Goal: Transaction & Acquisition: Purchase product/service

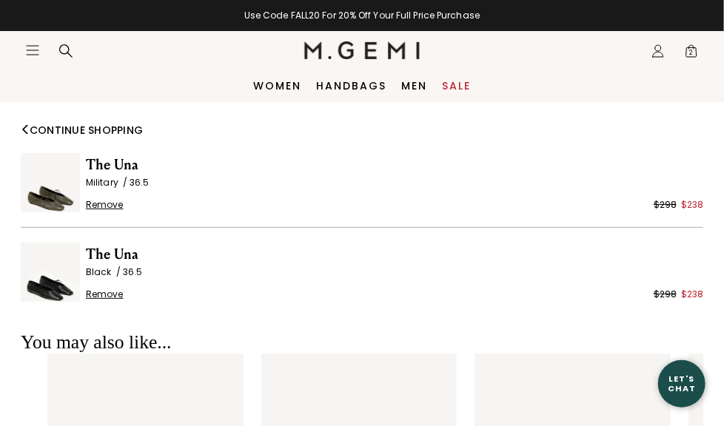
click at [120, 206] on span "Remove" at bounding box center [105, 205] width 38 height 12
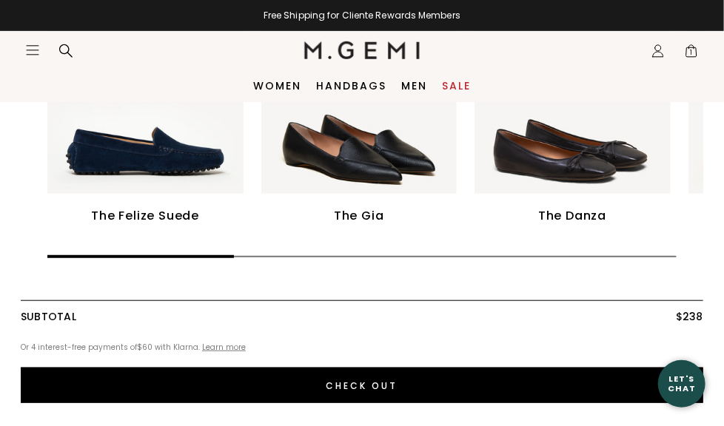
scroll to position [264, 0]
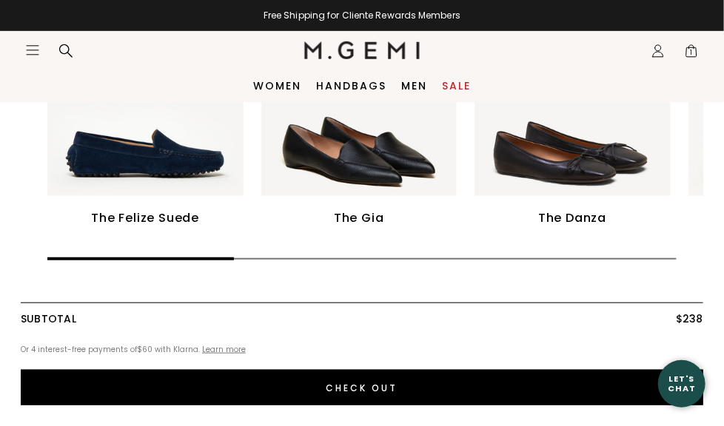
click at [360, 145] on img at bounding box center [359, 99] width 196 height 196
click at [345, 198] on div at bounding box center [359, 102] width 196 height 203
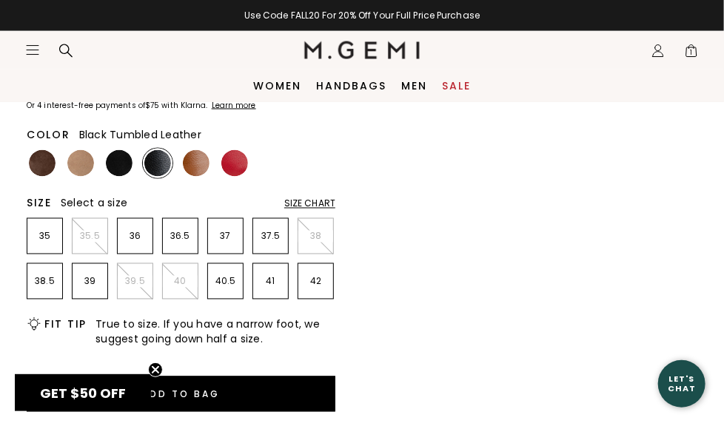
scroll to position [728, 0]
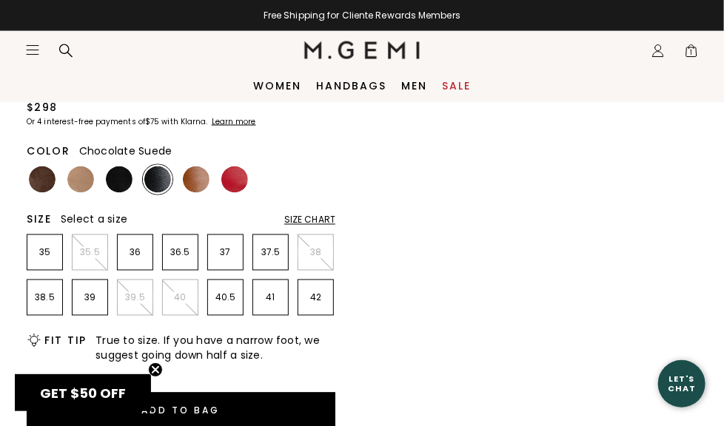
click at [35, 171] on img at bounding box center [42, 180] width 27 height 27
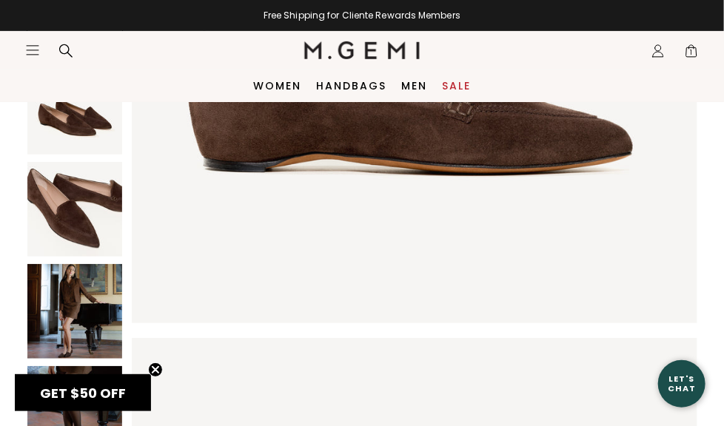
scroll to position [221, 0]
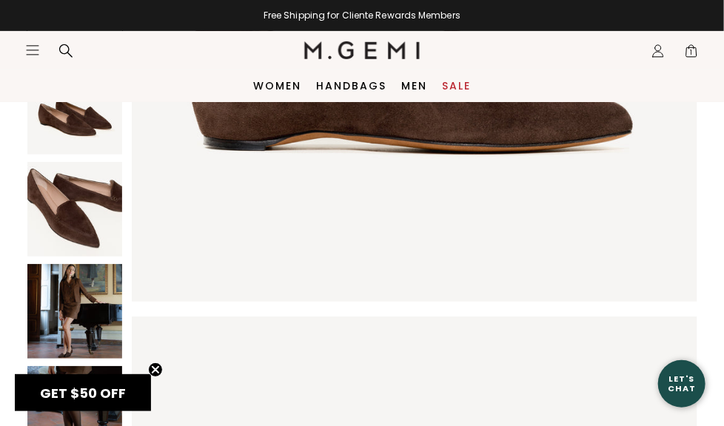
click at [90, 316] on img at bounding box center [74, 311] width 95 height 95
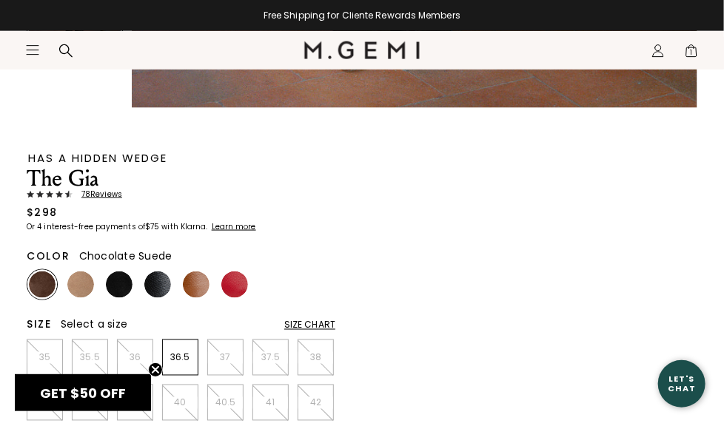
scroll to position [618, 0]
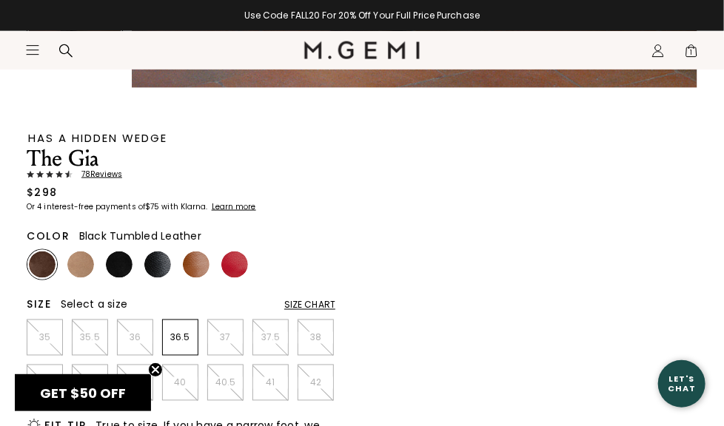
click at [155, 264] on img at bounding box center [157, 265] width 27 height 27
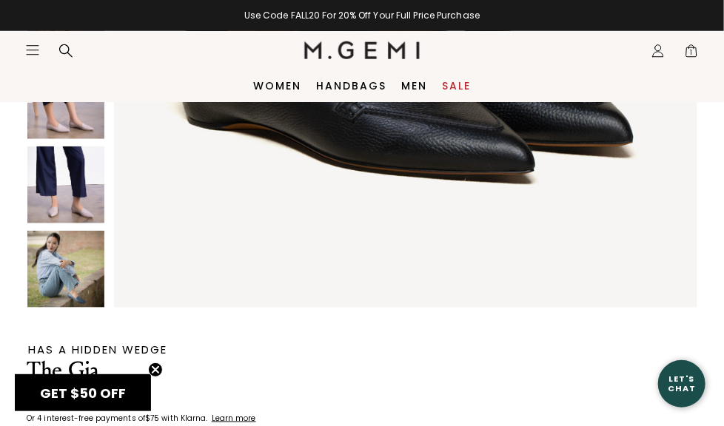
scroll to position [412, 0]
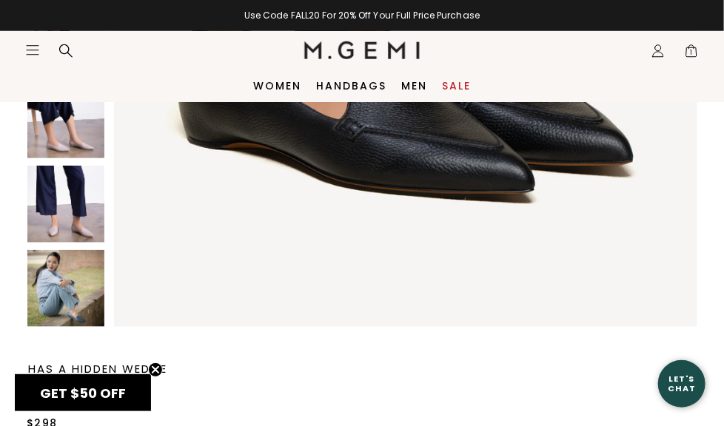
click at [81, 306] on img at bounding box center [65, 288] width 77 height 77
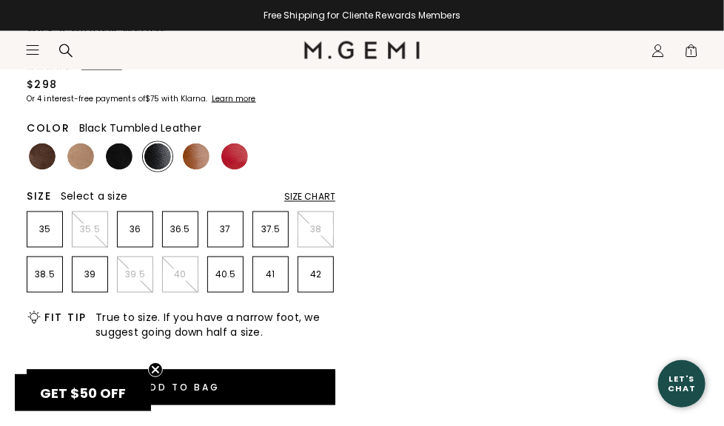
scroll to position [767, 0]
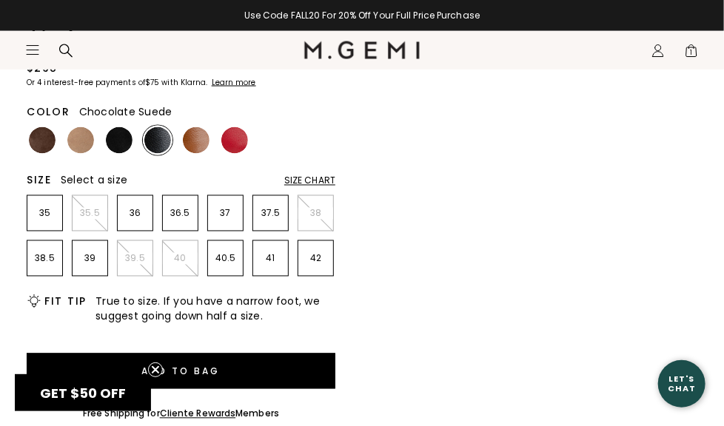
click at [41, 139] on img at bounding box center [42, 140] width 27 height 27
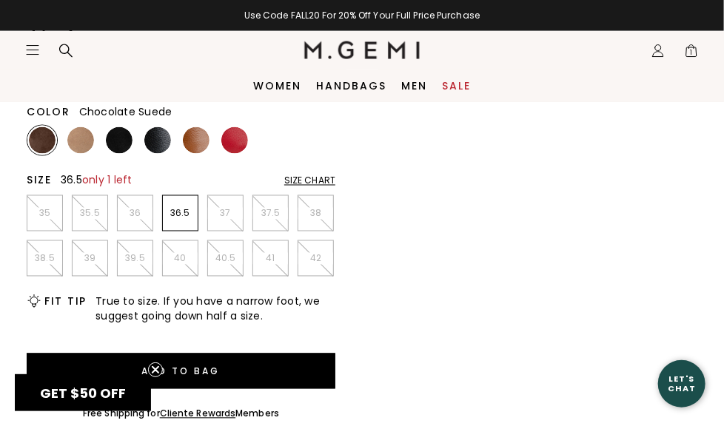
click at [178, 218] on p "36.5" at bounding box center [180, 214] width 35 height 12
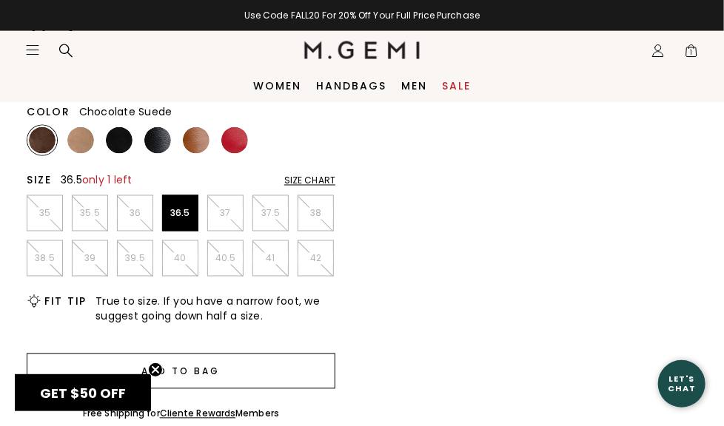
click at [220, 374] on button "Add to Bag" at bounding box center [181, 372] width 309 height 36
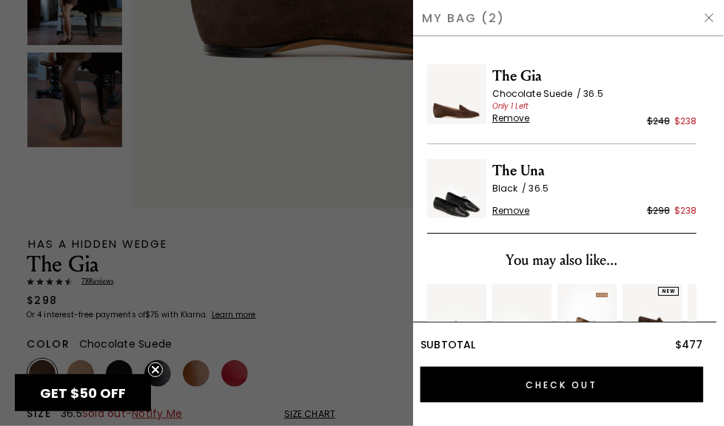
click at [377, 252] on div at bounding box center [362, 213] width 724 height 426
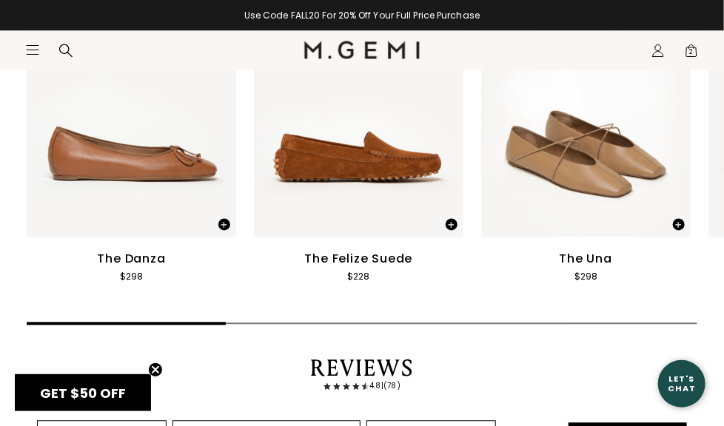
scroll to position [2690, 0]
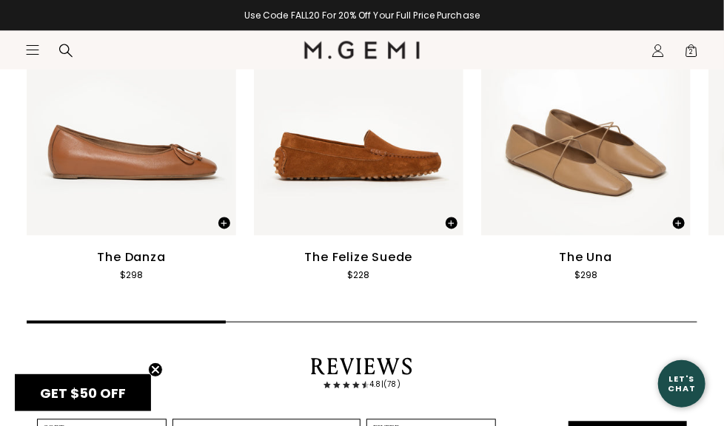
click at [612, 173] on img at bounding box center [585, 96] width 209 height 279
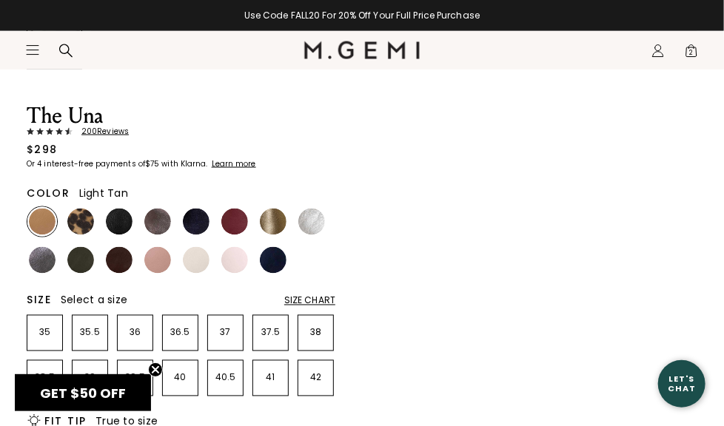
scroll to position [708, 0]
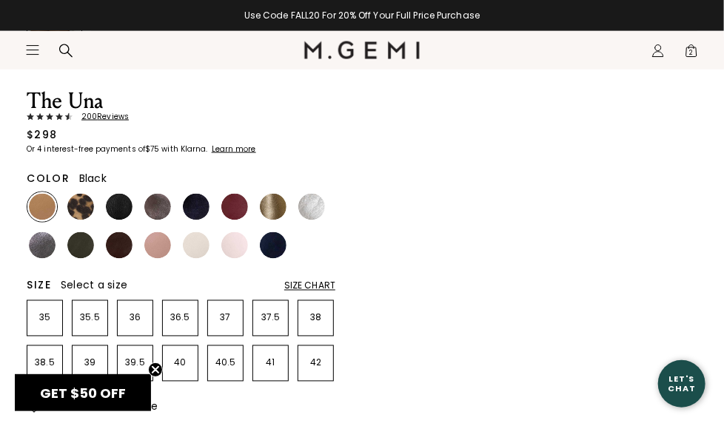
click at [121, 205] on img at bounding box center [119, 207] width 27 height 27
click at [124, 197] on img at bounding box center [119, 207] width 27 height 27
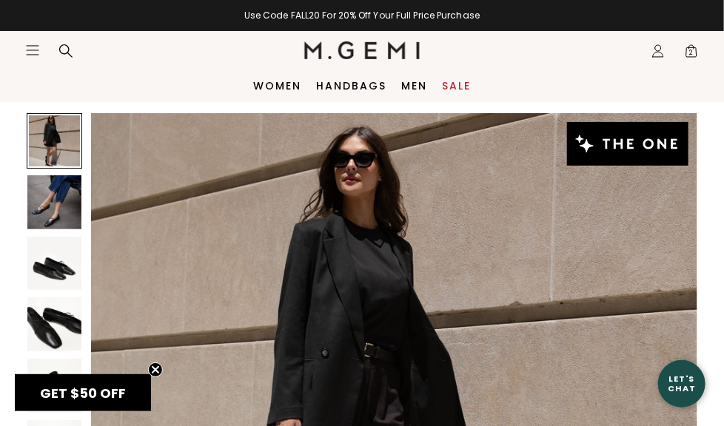
scroll to position [38, 0]
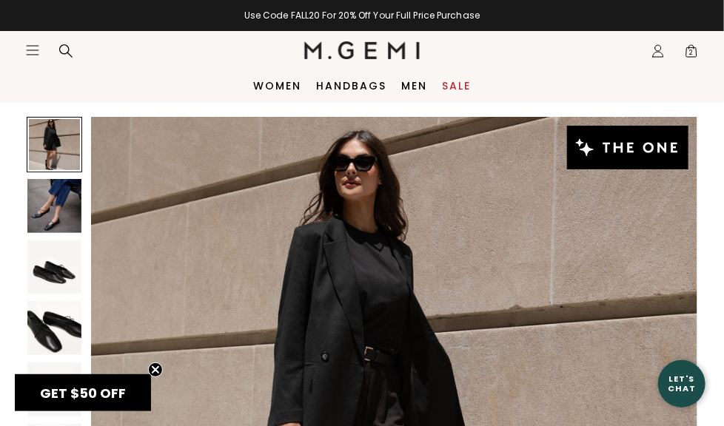
click at [693, 44] on icon "Icons/20x20/bag@2x" at bounding box center [691, 51] width 15 height 15
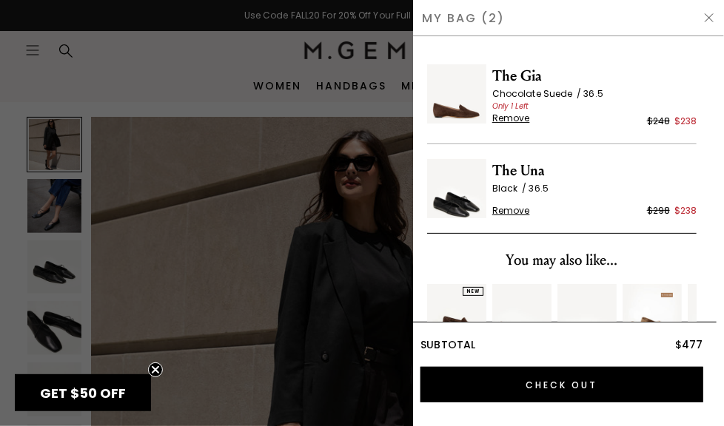
scroll to position [95, 0]
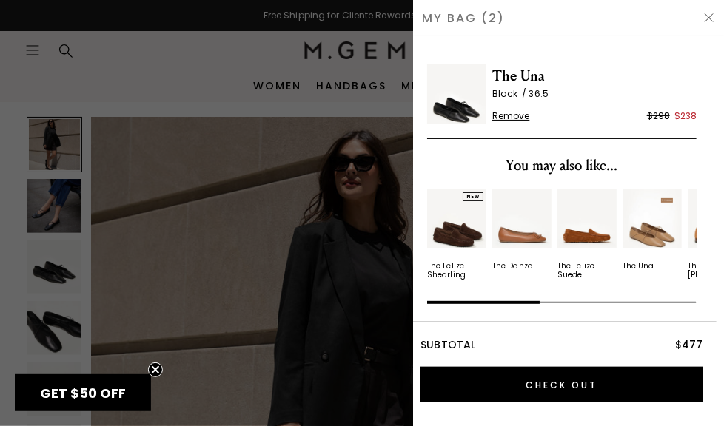
click at [240, 47] on div at bounding box center [362, 213] width 724 height 426
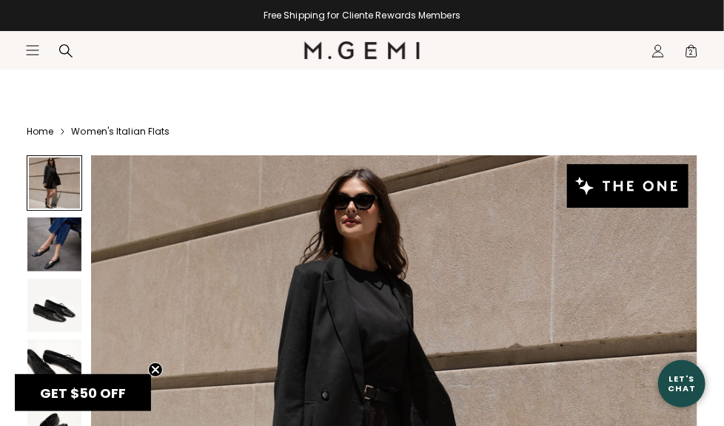
scroll to position [38, 0]
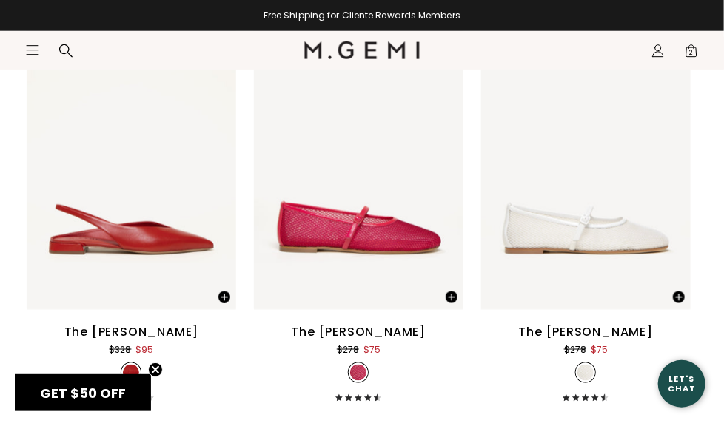
scroll to position [7779, 0]
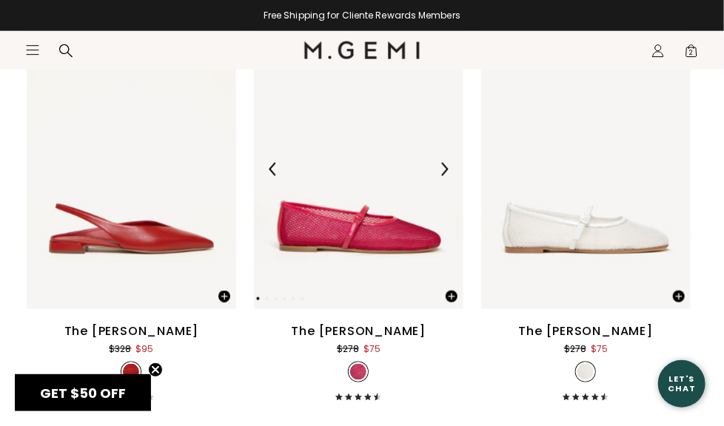
click at [445, 170] on img at bounding box center [443, 169] width 13 height 13
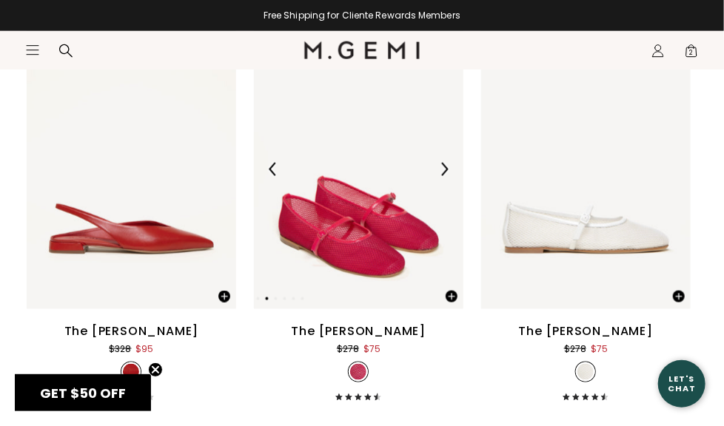
click at [445, 171] on img at bounding box center [443, 169] width 13 height 13
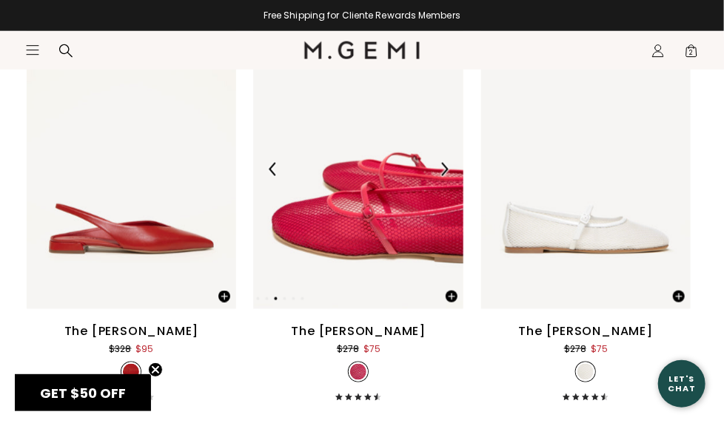
click at [445, 171] on img at bounding box center [443, 169] width 13 height 13
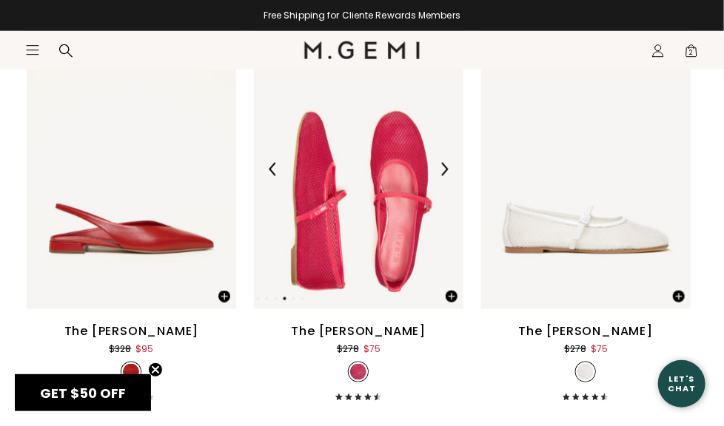
click at [445, 171] on img at bounding box center [443, 169] width 13 height 13
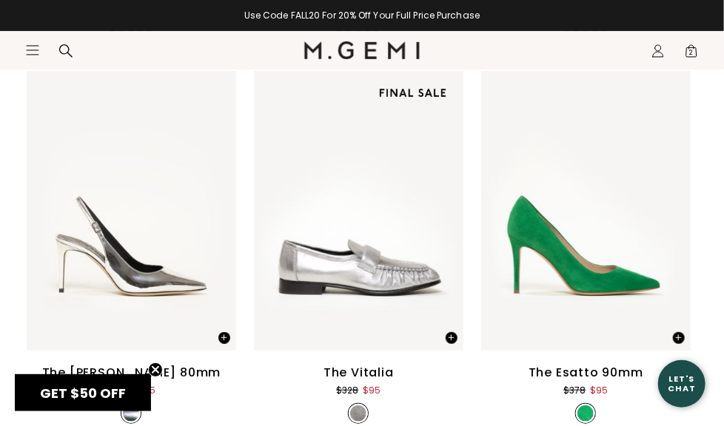
scroll to position [10992, 0]
